Goal: Task Accomplishment & Management: Manage account settings

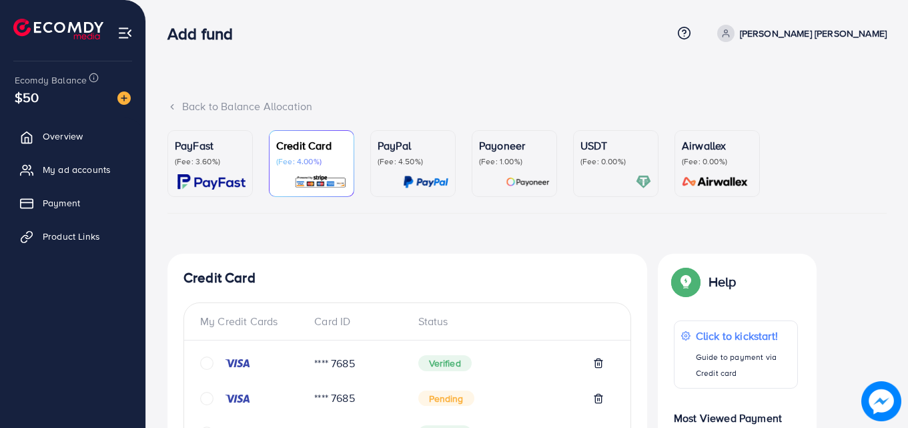
scroll to position [515, 0]
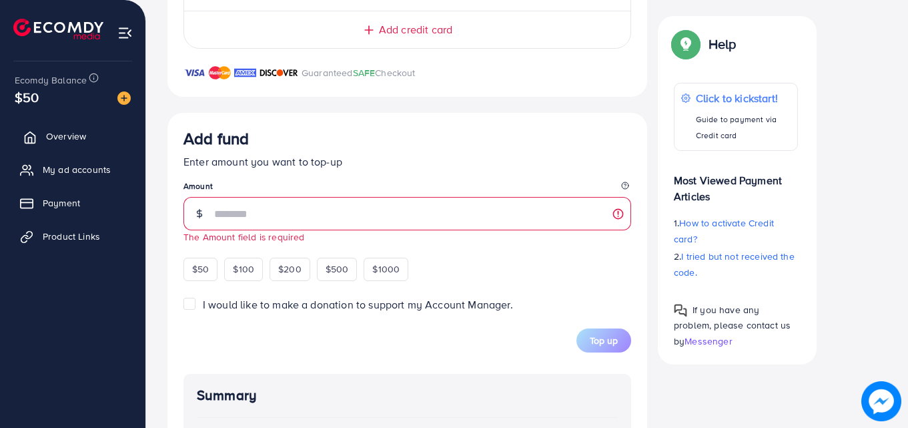
click at [57, 139] on span "Overview" at bounding box center [66, 135] width 40 height 13
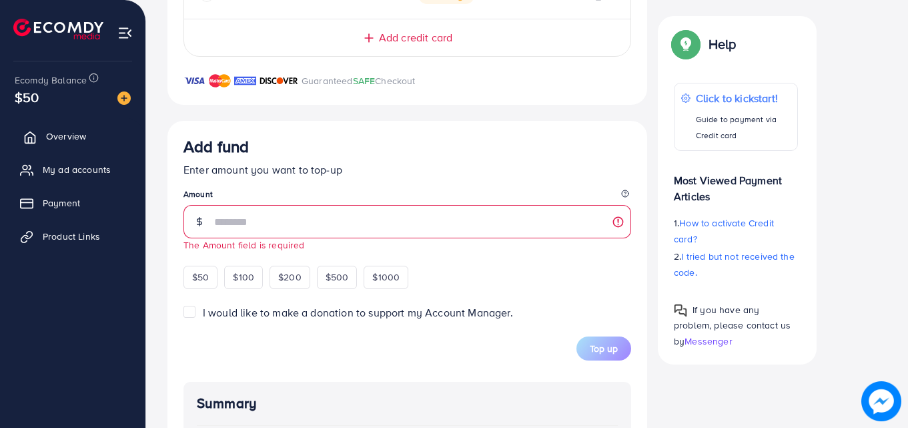
scroll to position [523, 0]
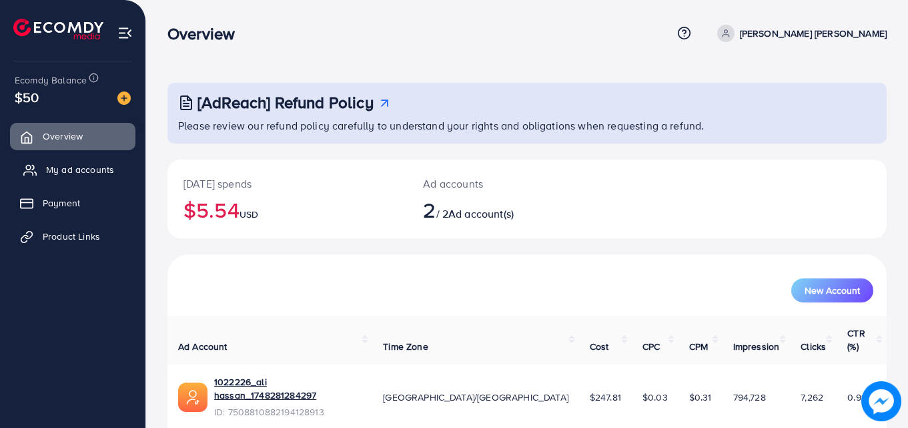
click at [78, 177] on link "My ad accounts" at bounding box center [72, 169] width 125 height 27
